Goal: Information Seeking & Learning: Learn about a topic

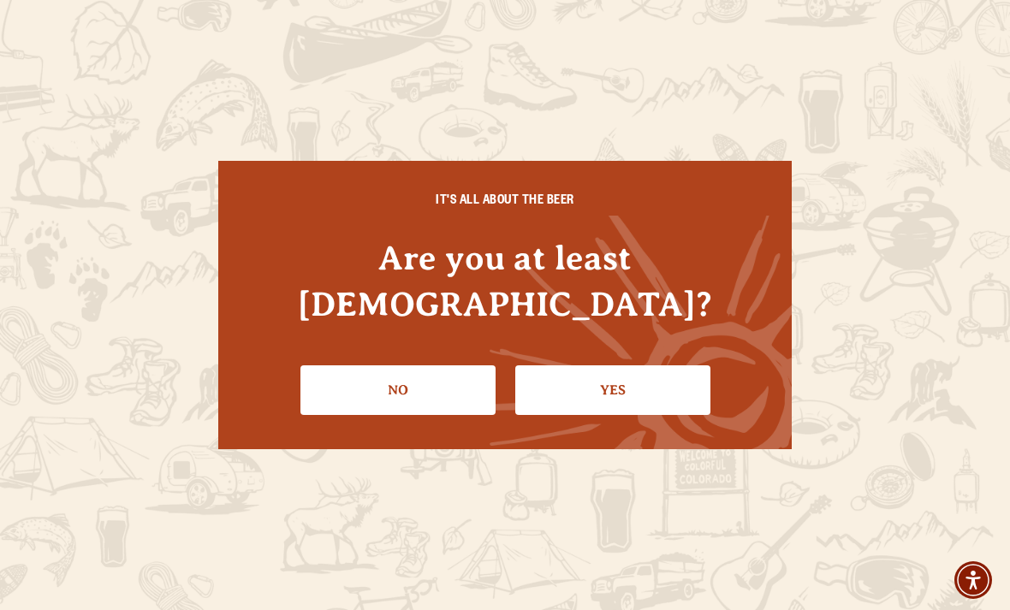
scroll to position [92, 0]
click at [608, 384] on link "Yes" at bounding box center [612, 390] width 195 height 50
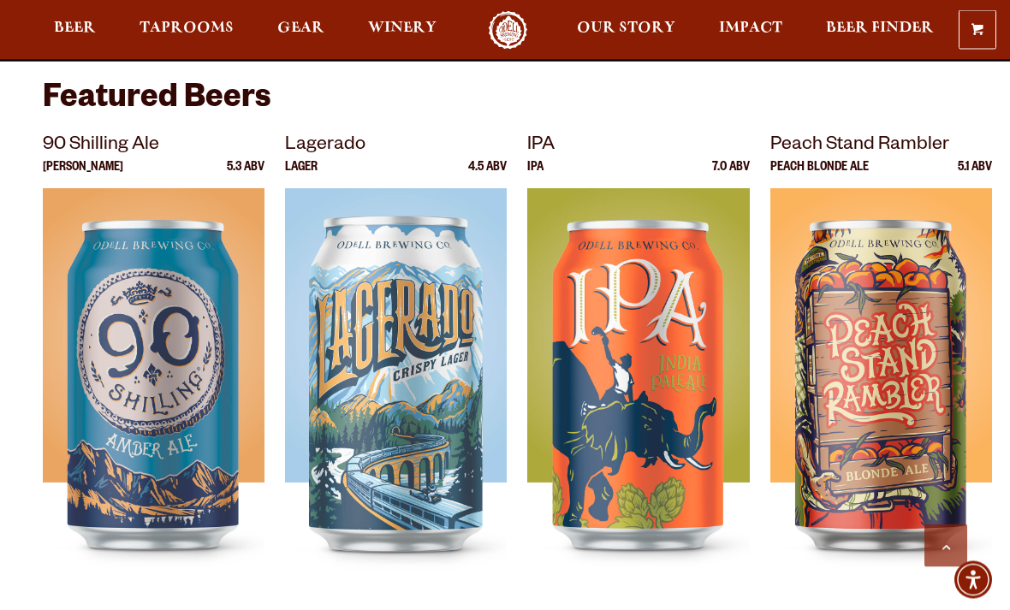
scroll to position [507, 0]
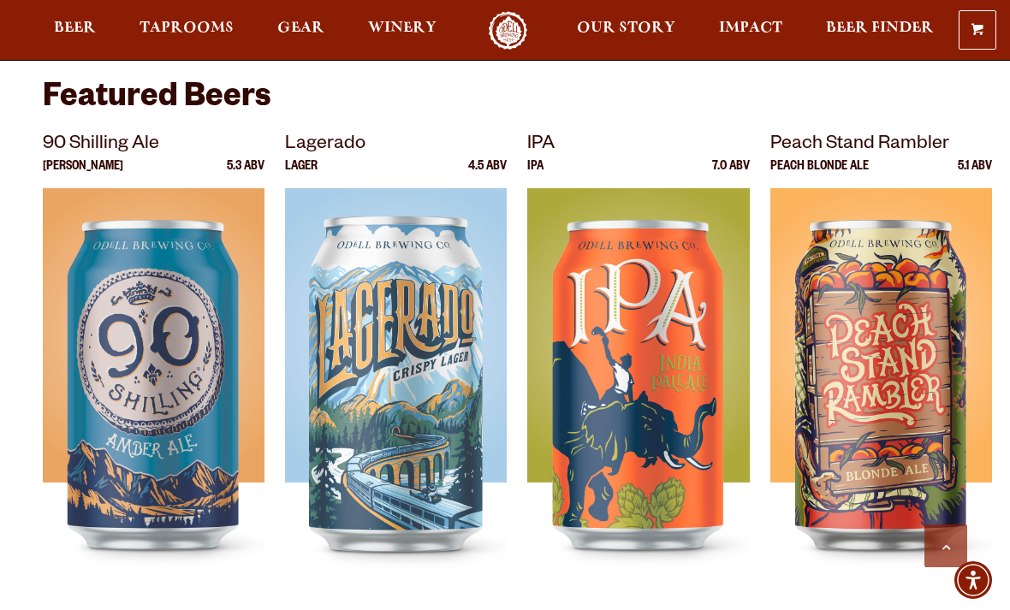
click at [897, 394] on img at bounding box center [881, 402] width 222 height 428
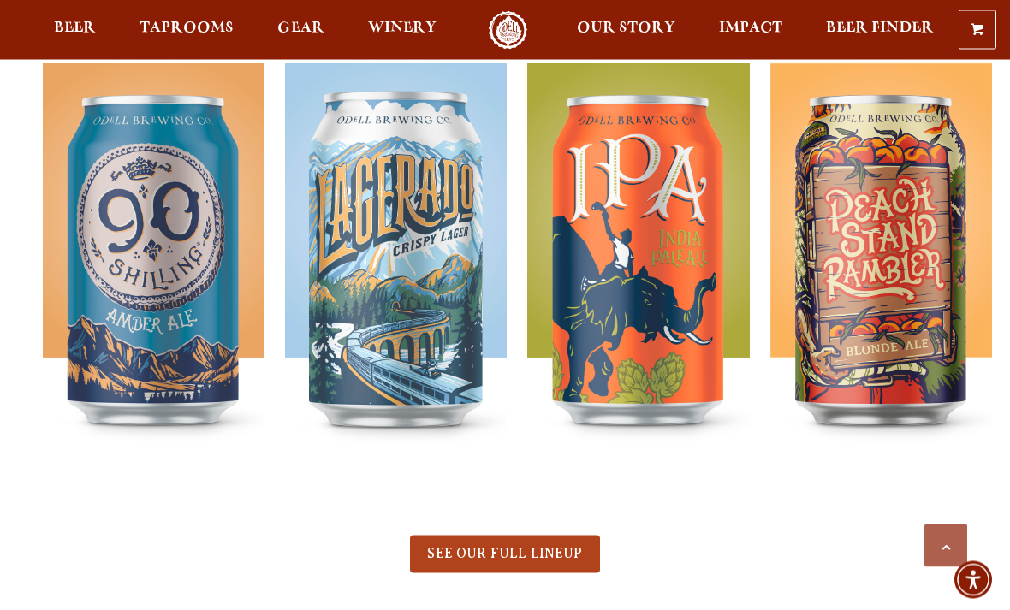
scroll to position [632, 0]
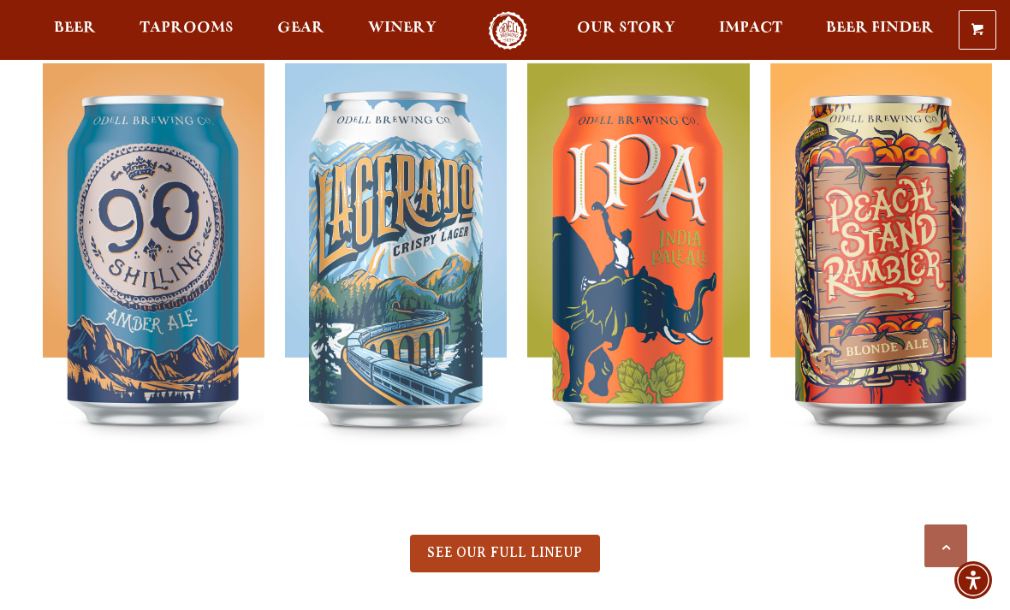
click at [670, 280] on img at bounding box center [638, 277] width 222 height 428
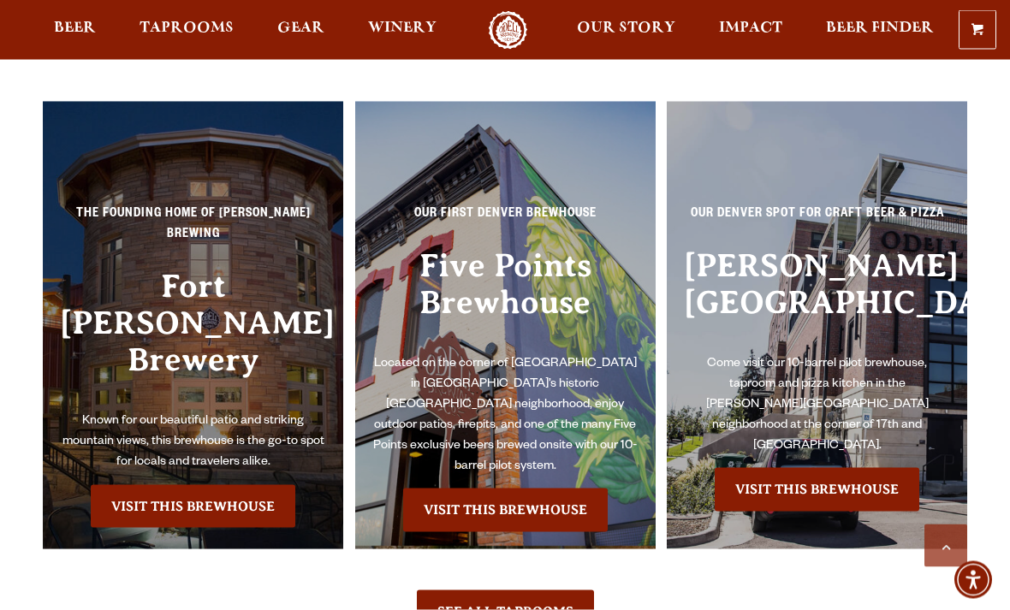
scroll to position [3430, 0]
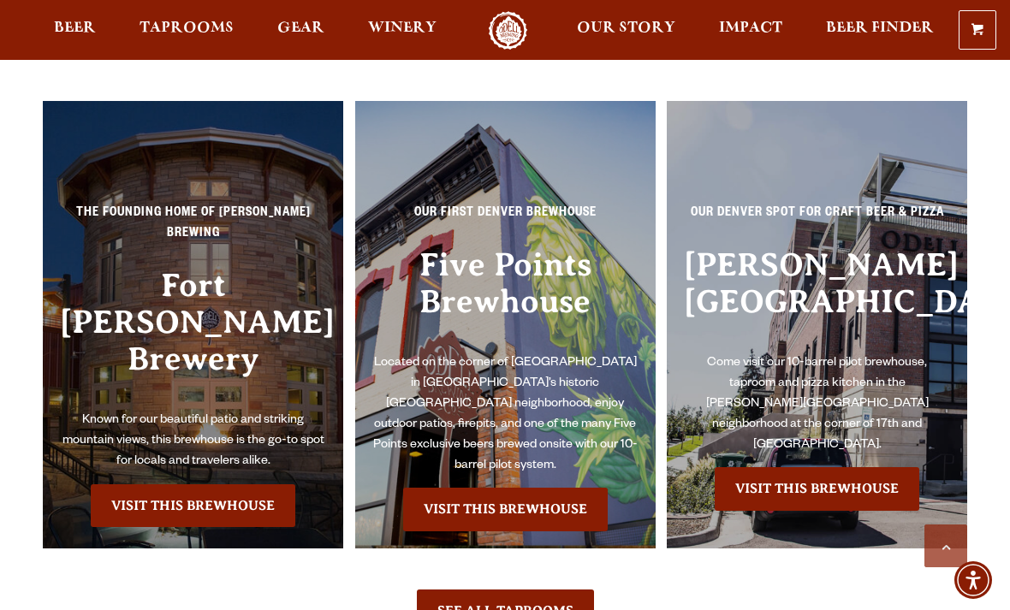
click at [270, 484] on link "Visit this Brewhouse" at bounding box center [193, 505] width 204 height 43
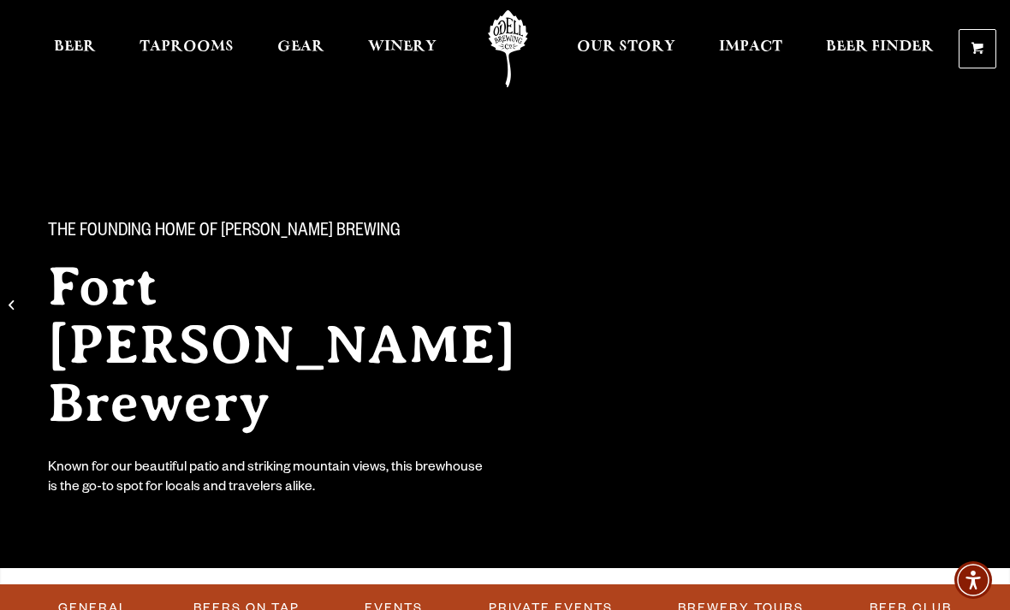
click at [85, 36] on link "Beer" at bounding box center [75, 48] width 64 height 77
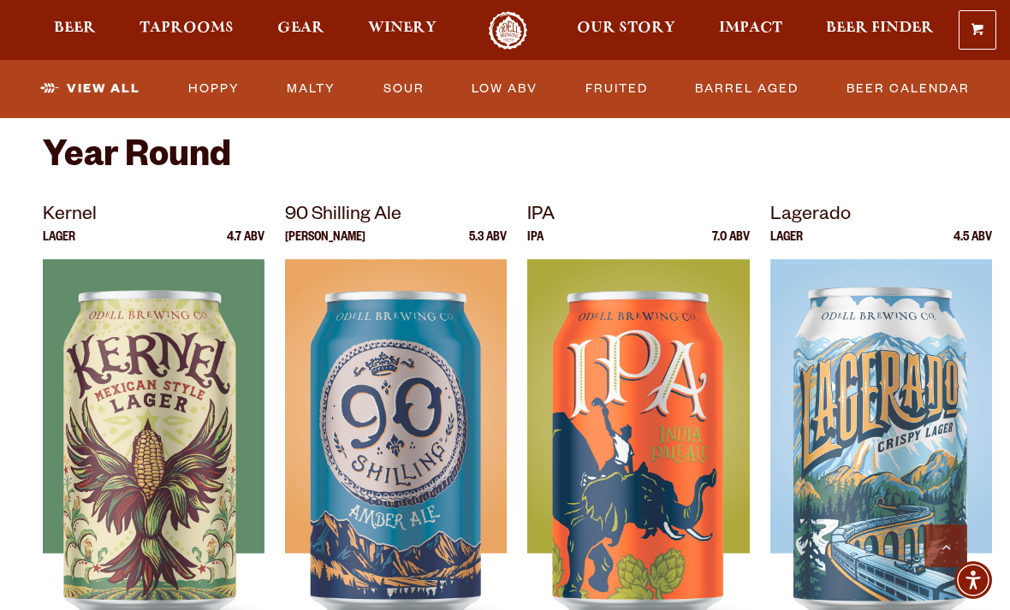
scroll to position [656, 0]
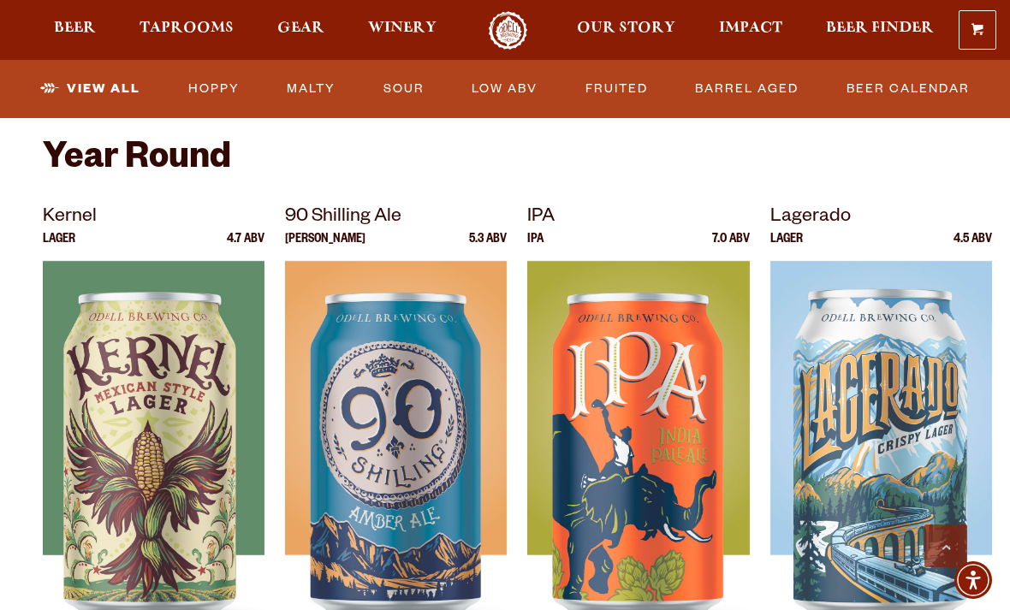
click at [675, 460] on img at bounding box center [638, 475] width 222 height 428
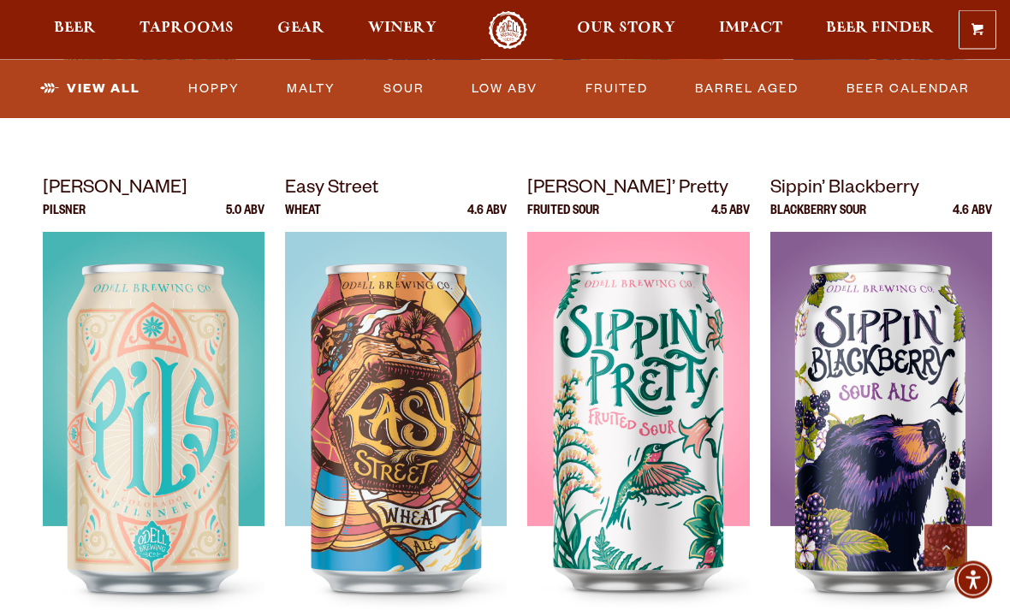
scroll to position [1188, 0]
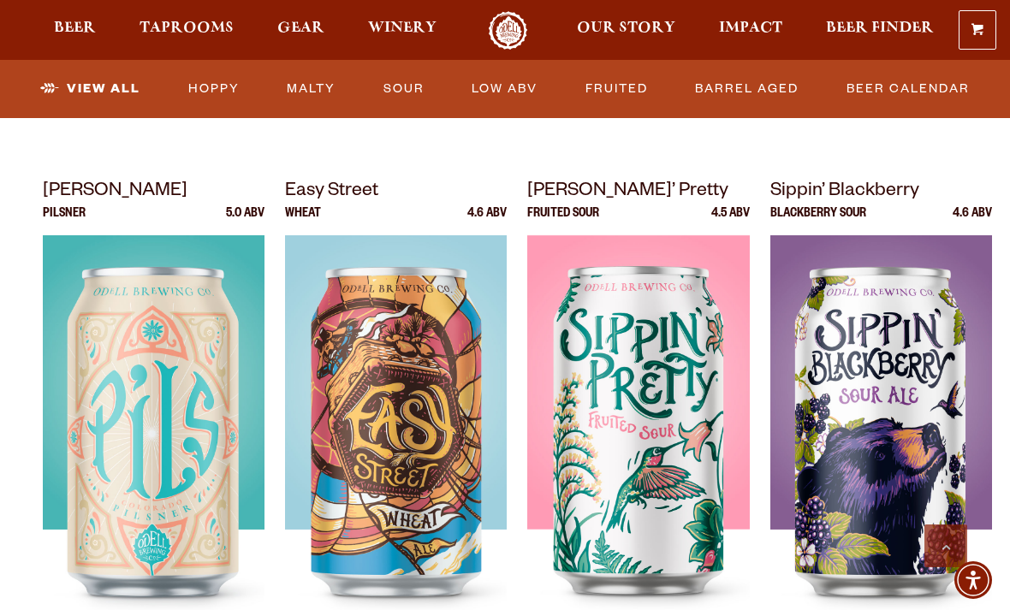
click at [720, 499] on img at bounding box center [638, 449] width 222 height 428
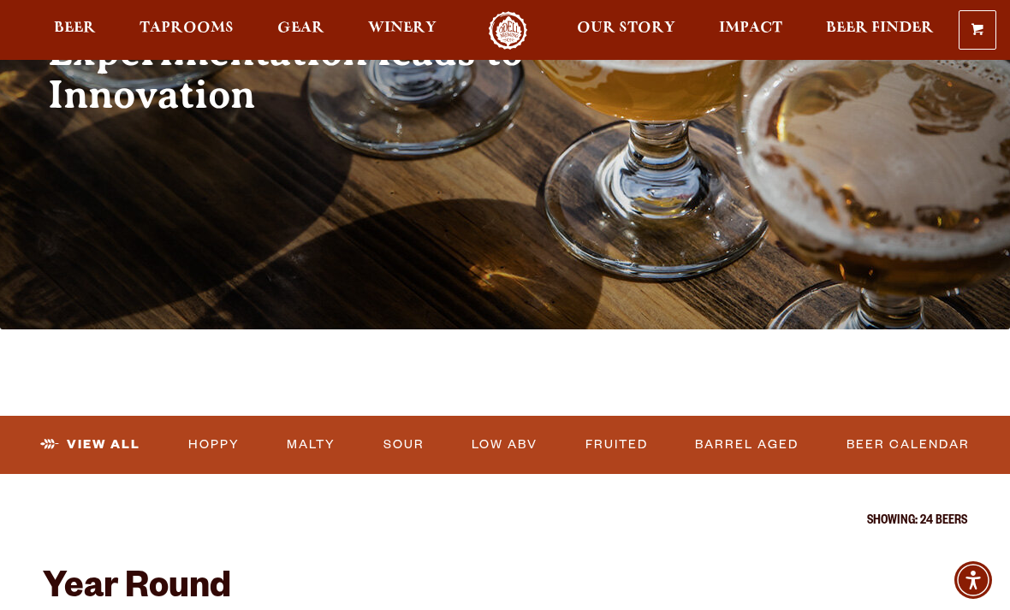
scroll to position [225, 0]
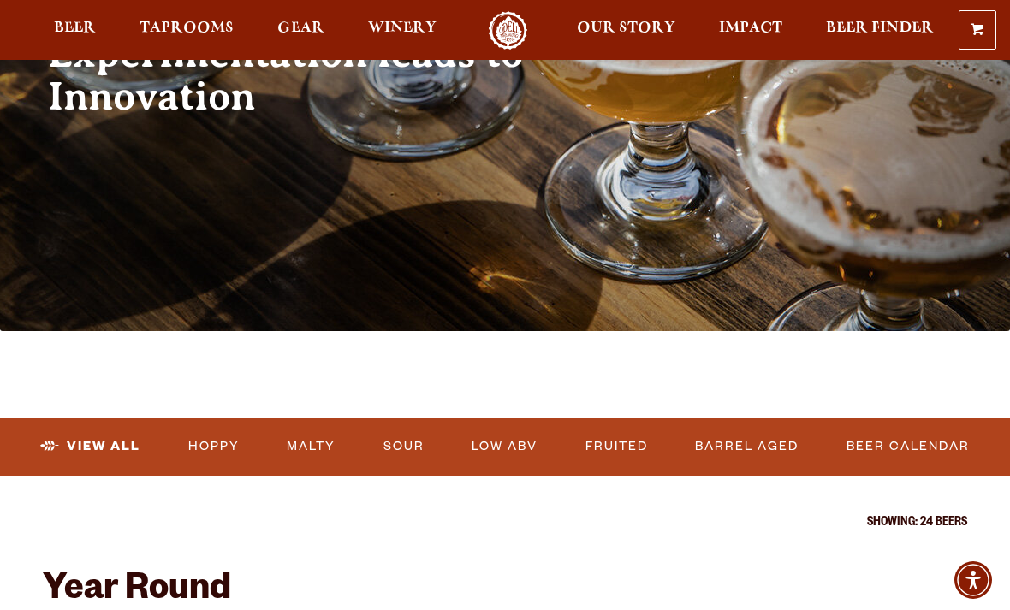
click at [512, 453] on link "Low ABV" at bounding box center [505, 446] width 80 height 39
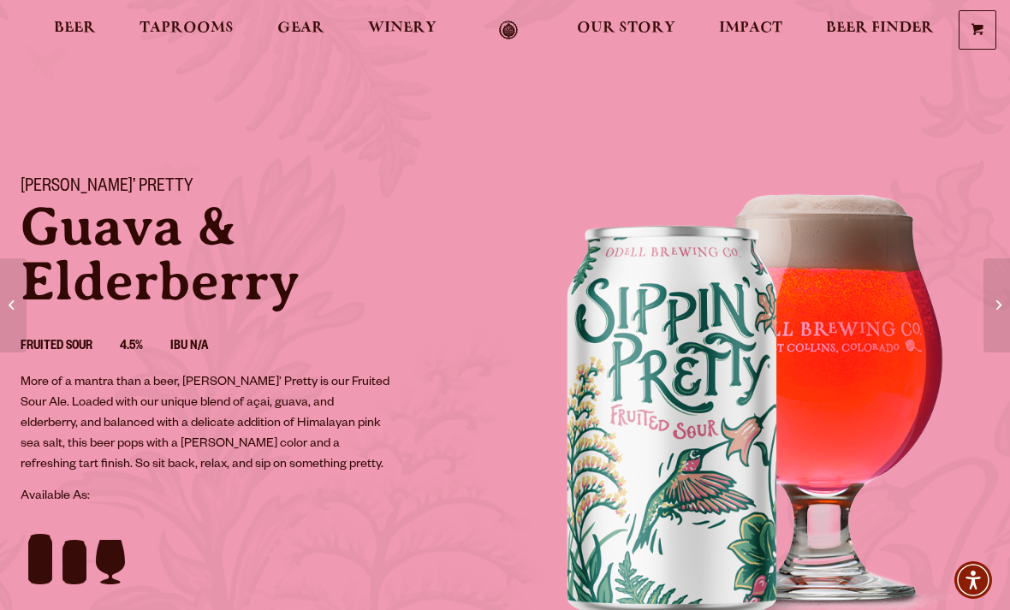
scroll to position [33, 0]
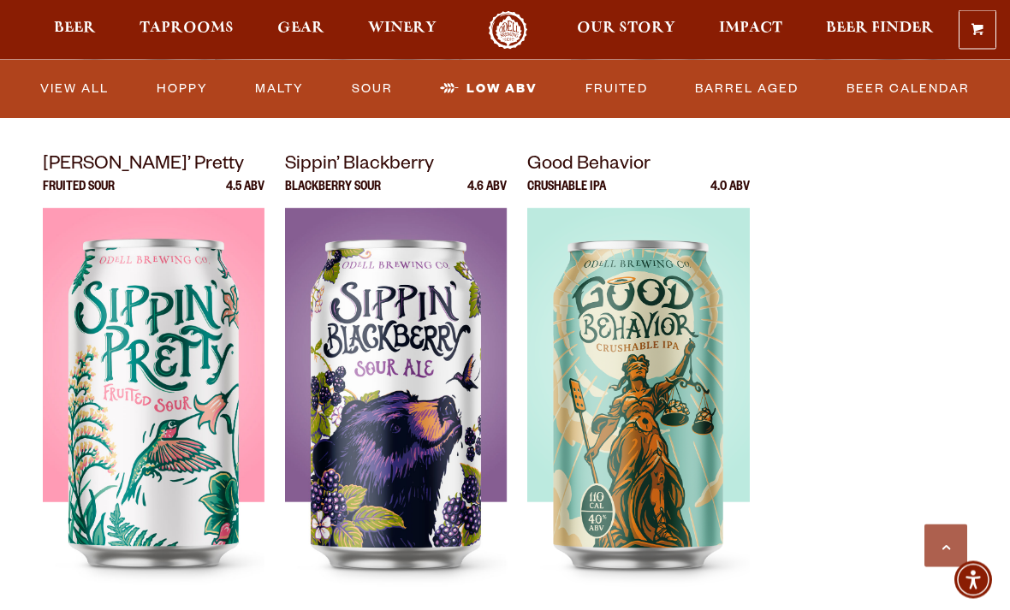
scroll to position [1076, 0]
click at [413, 480] on img at bounding box center [396, 422] width 222 height 428
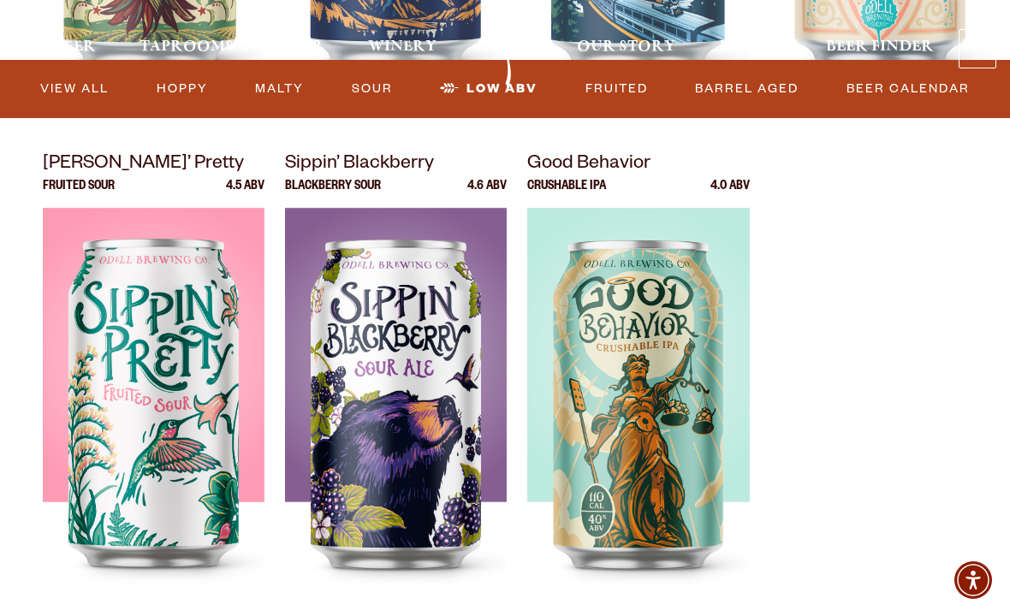
scroll to position [1131, 0]
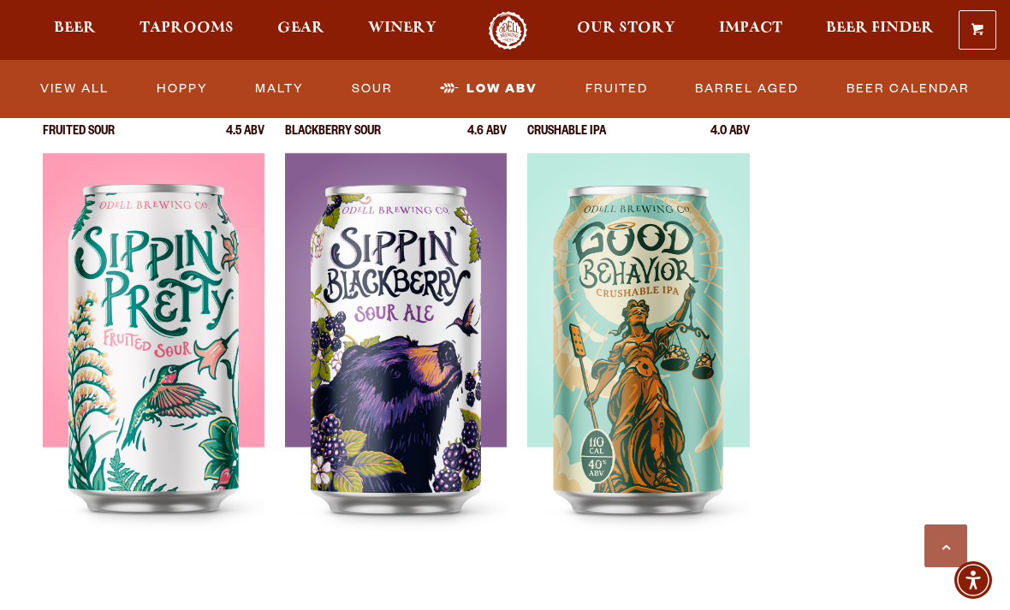
click at [201, 455] on img at bounding box center [154, 367] width 222 height 428
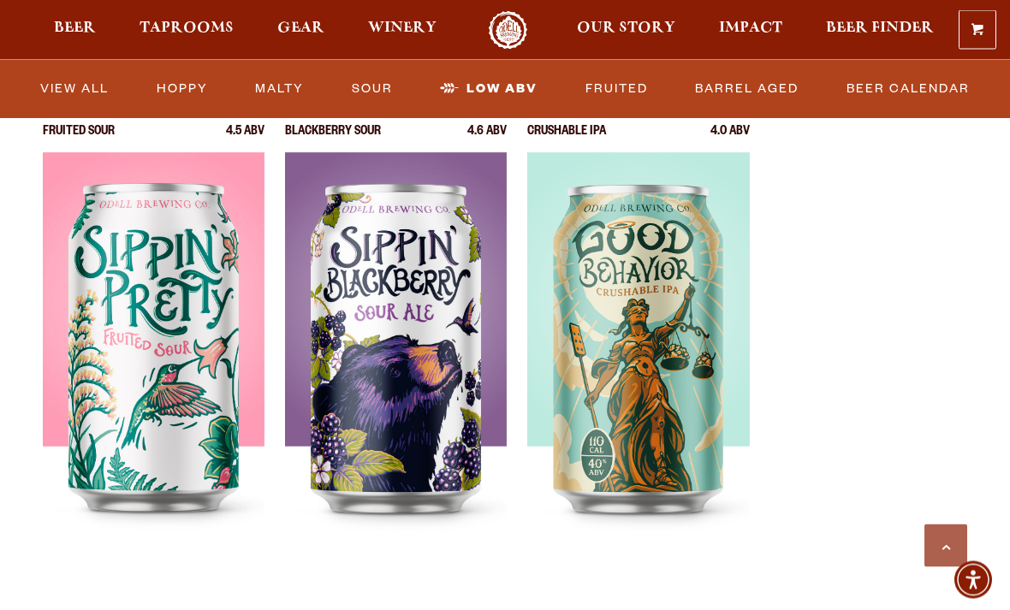
scroll to position [1133, 0]
